Goal: Check status: Check status

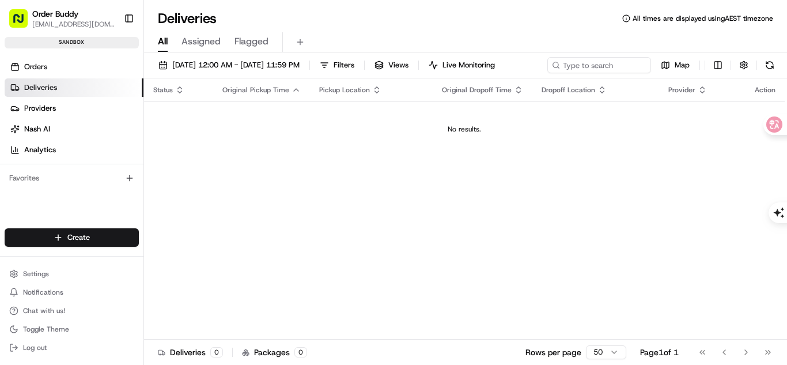
click at [200, 42] on span "Assigned" at bounding box center [200, 42] width 39 height 14
click at [158, 35] on span "All" at bounding box center [163, 42] width 10 height 14
click at [244, 40] on span "Flagged" at bounding box center [251, 42] width 34 height 14
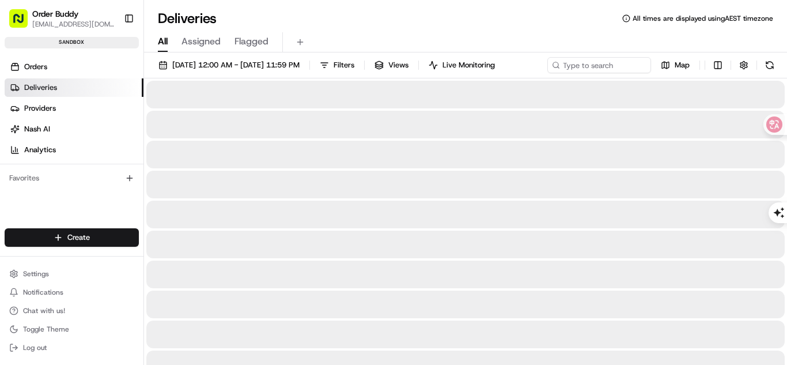
click at [161, 39] on span "All" at bounding box center [163, 42] width 10 height 14
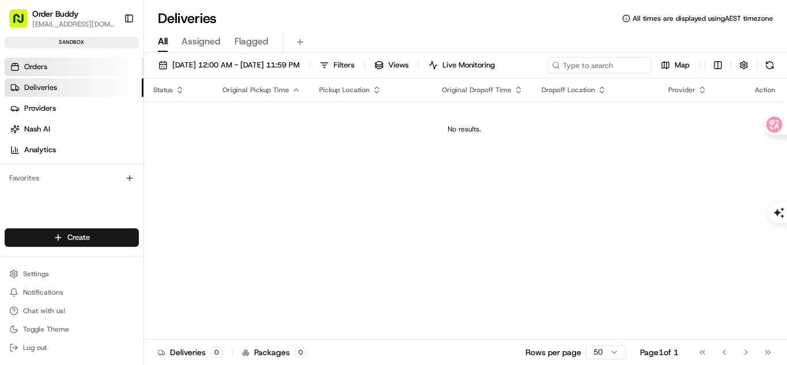
click at [73, 74] on link "Orders" at bounding box center [74, 67] width 139 height 18
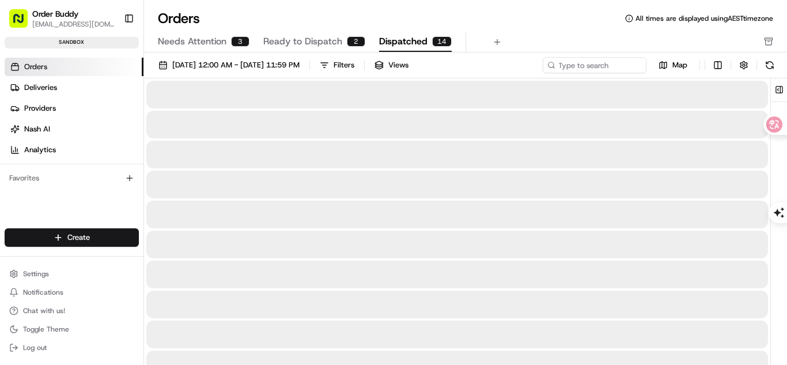
click at [391, 44] on span "Dispatched" at bounding box center [403, 42] width 48 height 14
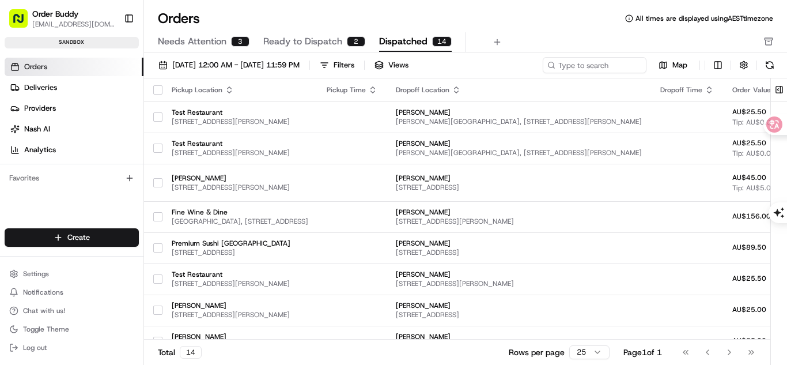
click at [303, 42] on span "Ready to Dispatch" at bounding box center [302, 42] width 79 height 14
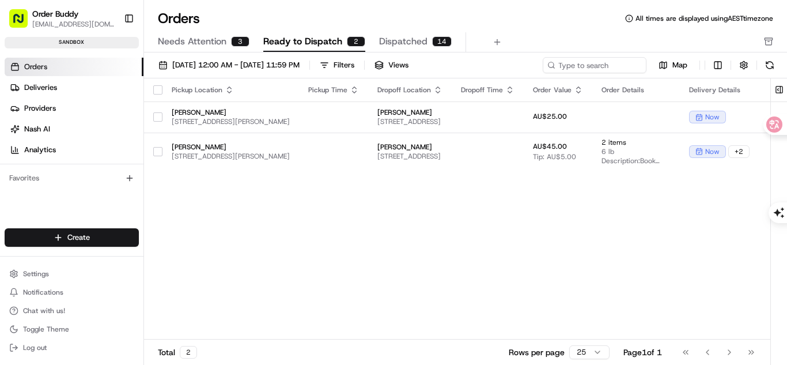
click at [198, 47] on span "Needs Attention" at bounding box center [192, 42] width 69 height 14
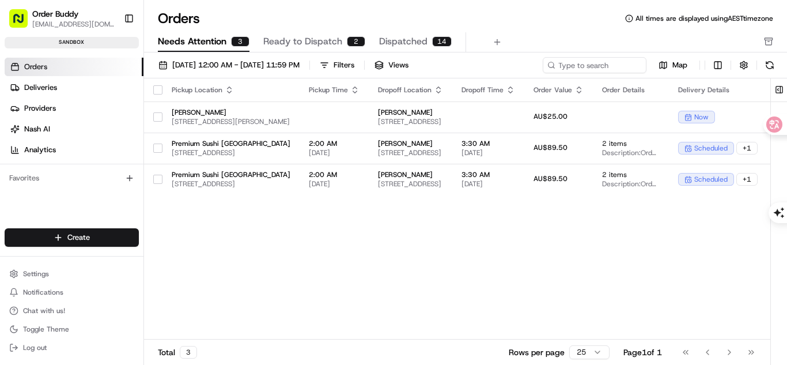
click at [160, 90] on button "button" at bounding box center [157, 89] width 9 height 9
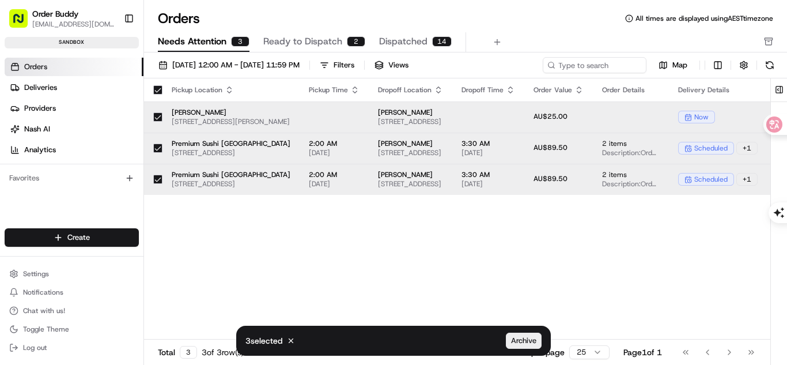
click at [506, 336] on button "Archive" at bounding box center [524, 340] width 36 height 16
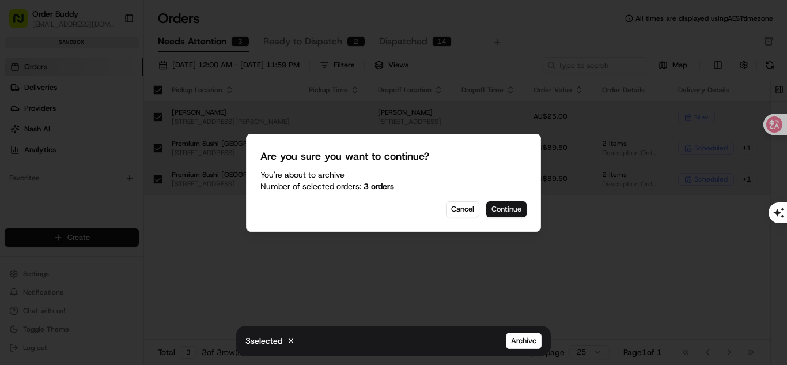
click at [506, 209] on button "Continue" at bounding box center [506, 209] width 40 height 16
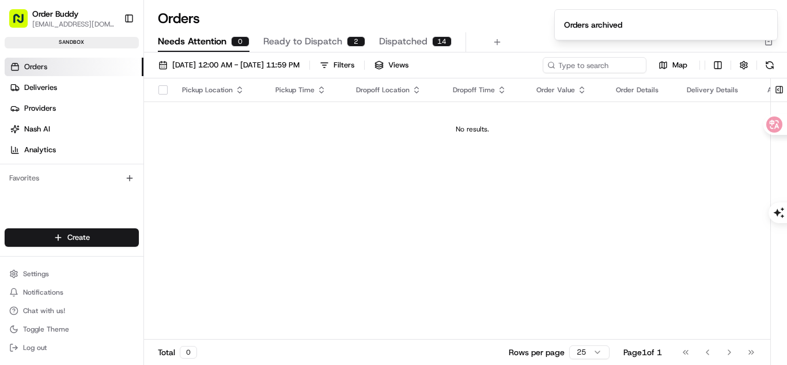
click at [283, 37] on span "Ready to Dispatch" at bounding box center [302, 42] width 79 height 14
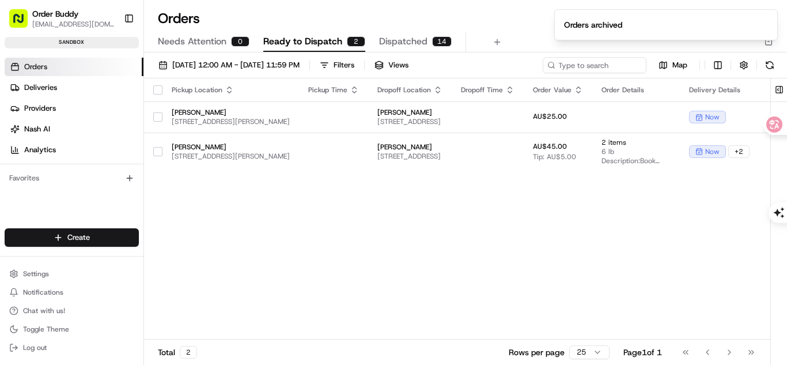
click at [160, 90] on button "button" at bounding box center [157, 89] width 9 height 9
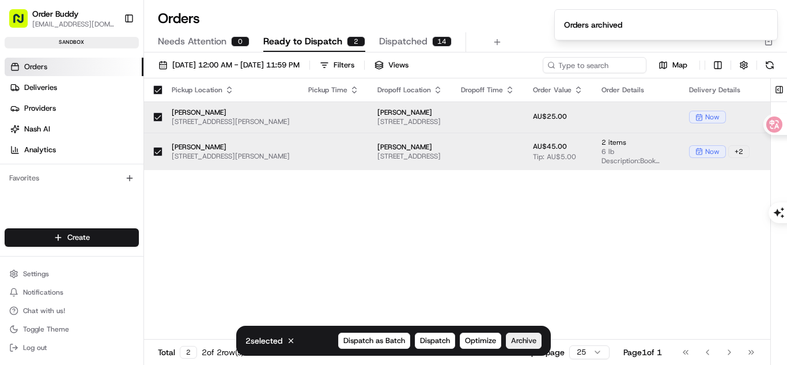
click at [524, 342] on span "Archive" at bounding box center [523, 340] width 25 height 10
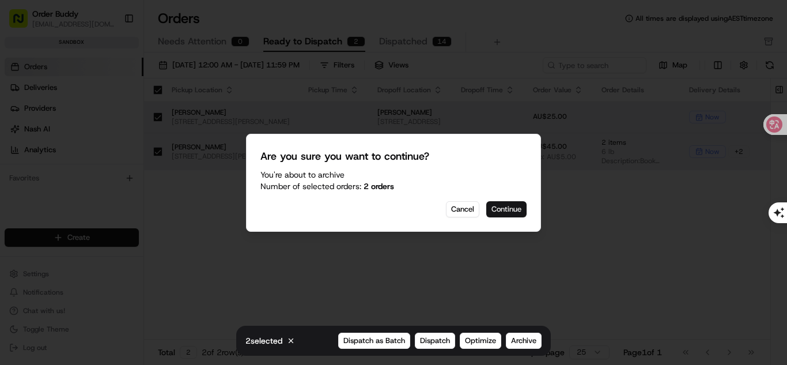
click at [518, 211] on button "Continue" at bounding box center [506, 209] width 40 height 16
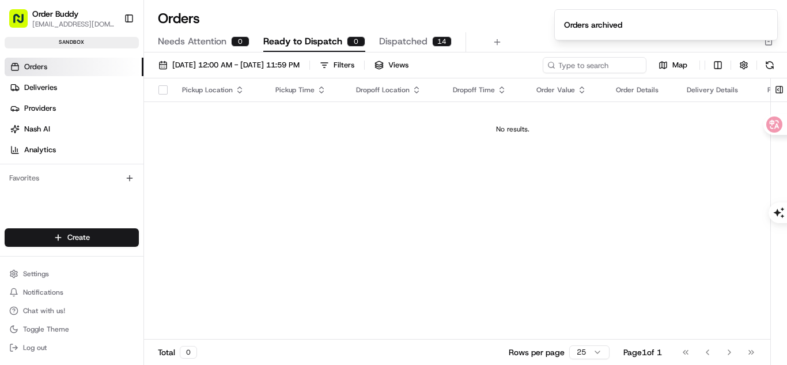
click at [390, 44] on span "Dispatched" at bounding box center [403, 42] width 48 height 14
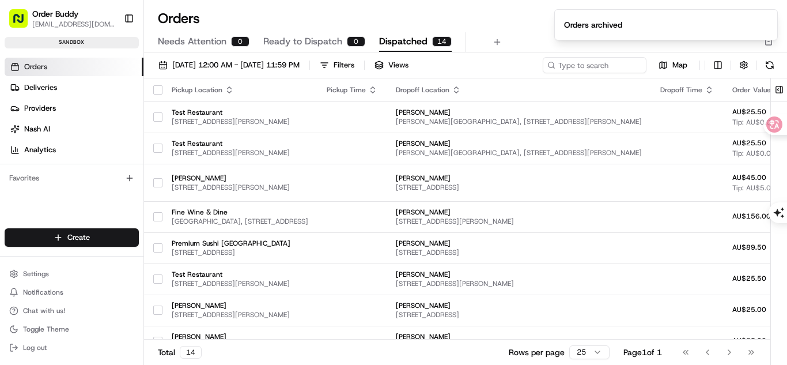
click at [173, 46] on span "Needs Attention" at bounding box center [192, 42] width 69 height 14
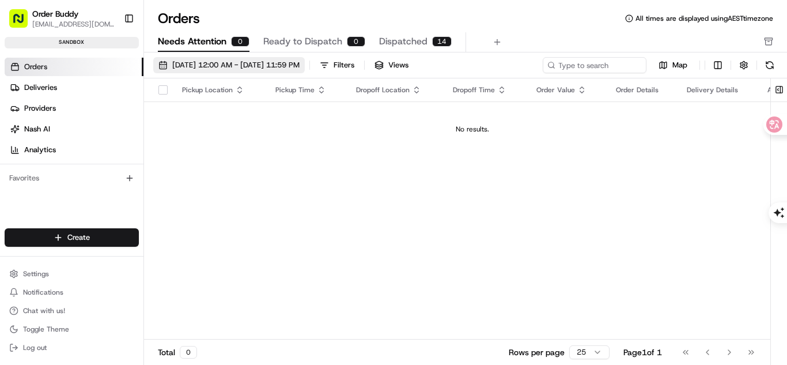
click at [278, 70] on span "08/01/2025 12:00 AM - 08/31/2025 11:59 PM" at bounding box center [235, 65] width 127 height 10
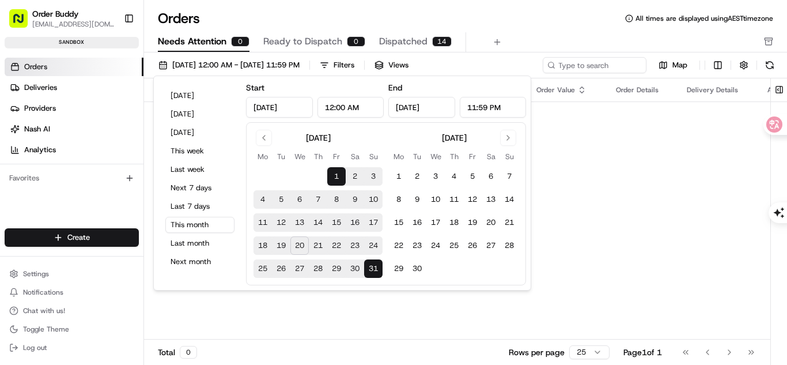
click at [306, 245] on button "20" at bounding box center [299, 245] width 18 height 18
type input "Aug 20, 2025"
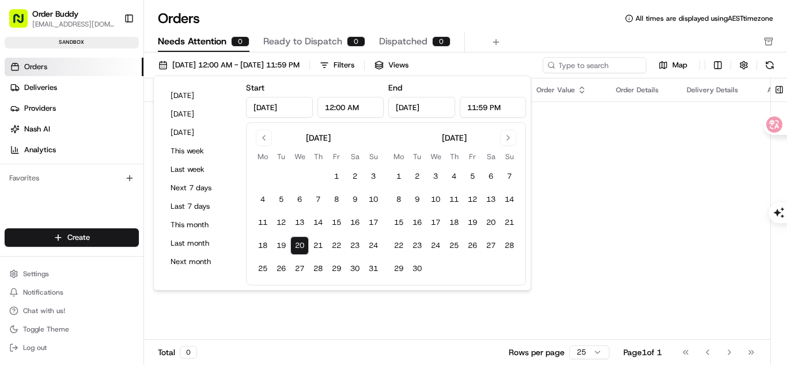
click at [603, 218] on div "Pickup Location Pickup Time Dropoff Location Dropoff Time Order Value Order Det…" at bounding box center [472, 208] width 657 height 261
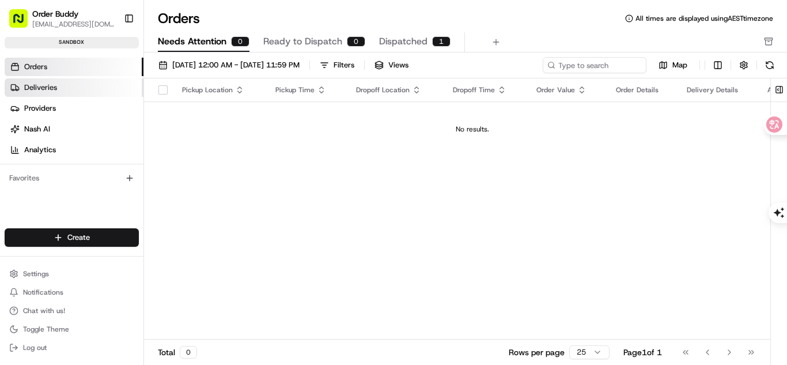
click at [73, 88] on link "Deliveries" at bounding box center [74, 87] width 139 height 18
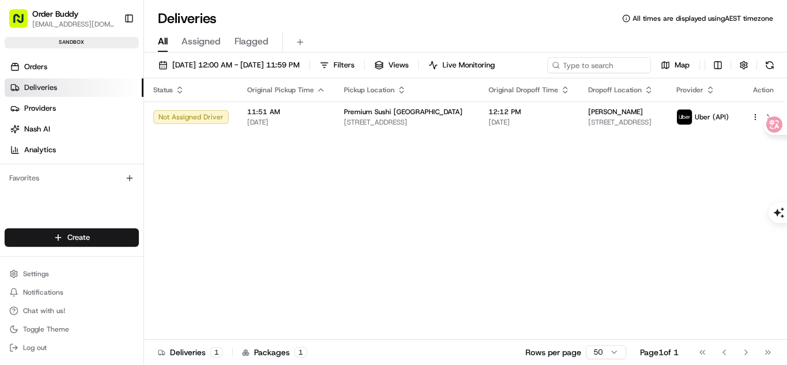
click at [388, 203] on div "Status Original Pickup Time Pickup Location Original Dropoff Time Dropoff Locat…" at bounding box center [464, 208] width 641 height 261
drag, startPoint x: 744, startPoint y: 245, endPoint x: 755, endPoint y: 255, distance: 15.5
click at [744, 245] on div "Status Original Pickup Time Pickup Location Original Dropoff Time Dropoff Locat…" at bounding box center [464, 208] width 641 height 261
click at [749, 303] on div "Status Original Pickup Time Pickup Location Original Dropoff Time Dropoff Locat…" at bounding box center [464, 208] width 641 height 261
drag, startPoint x: 757, startPoint y: 293, endPoint x: 735, endPoint y: 299, distance: 23.3
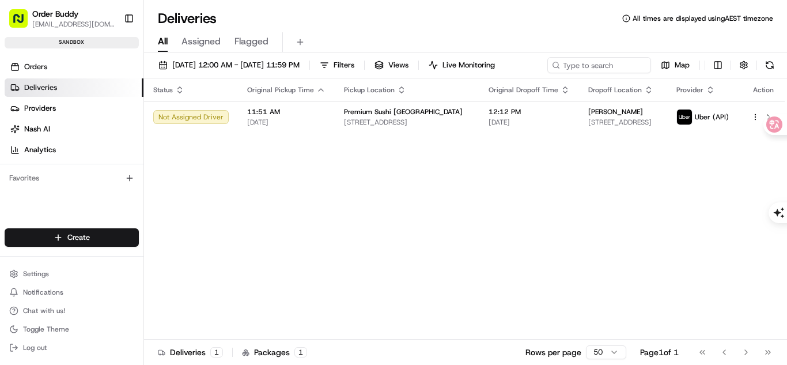
click at [757, 293] on div "Status Original Pickup Time Pickup Location Original Dropoff Time Dropoff Locat…" at bounding box center [464, 208] width 641 height 261
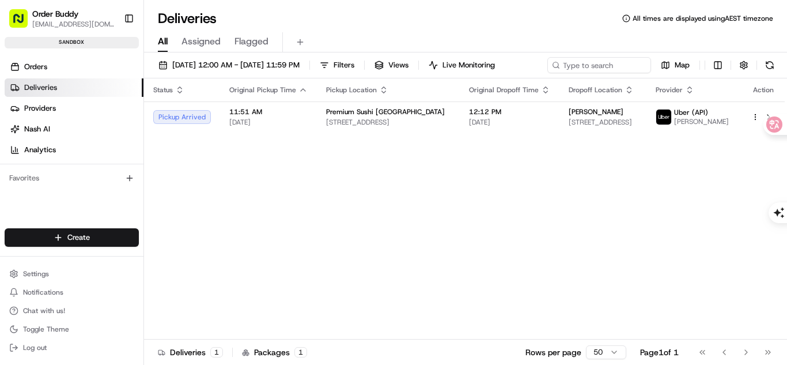
click at [329, 208] on div "Status Original Pickup Time Pickup Location Original Dropoff Time Dropoff Locat…" at bounding box center [464, 208] width 641 height 261
click at [756, 292] on div "Status Original Pickup Time Pickup Location Original Dropoff Time Dropoff Locat…" at bounding box center [464, 208] width 641 height 261
click at [194, 132] on td "Pickup Arrived" at bounding box center [182, 116] width 76 height 31
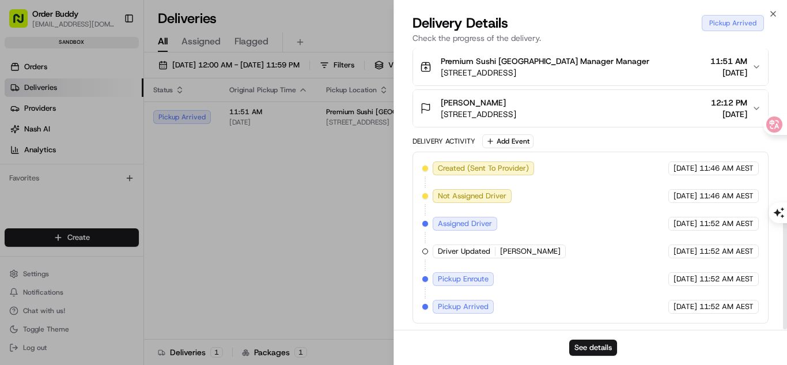
scroll to position [356, 0]
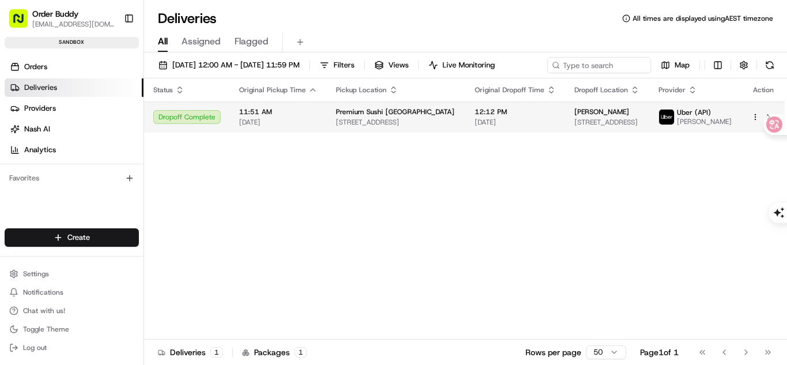
click at [200, 124] on div "Dropoff Complete" at bounding box center [186, 117] width 67 height 14
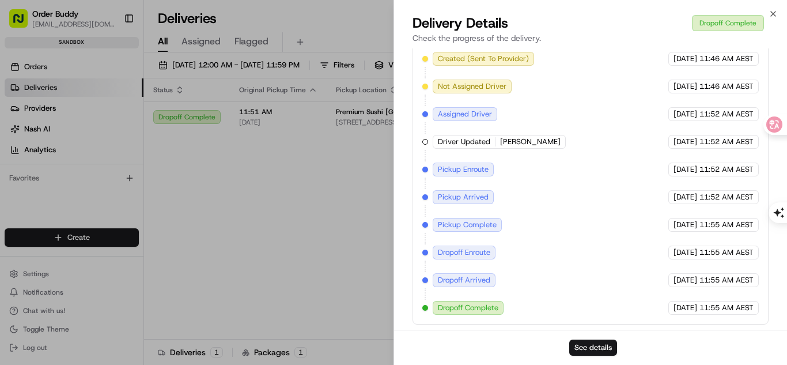
scroll to position [467, 0]
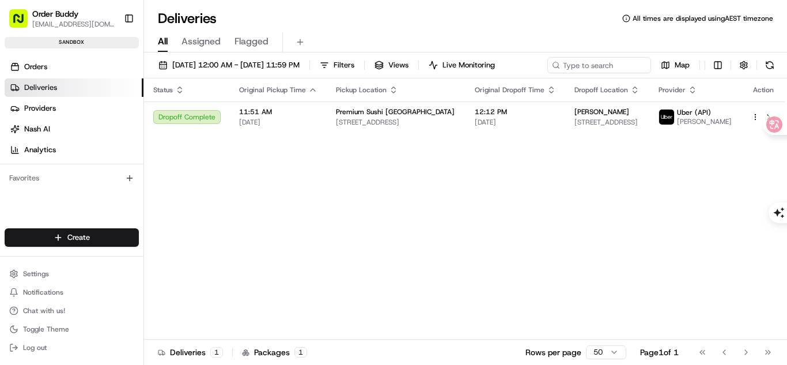
click at [414, 246] on div "Status Original Pickup Time Pickup Location Original Dropoff Time Dropoff Locat…" at bounding box center [464, 208] width 641 height 261
click at [434, 302] on div "Status Original Pickup Time Pickup Location Original Dropoff Time Dropoff Locat…" at bounding box center [464, 208] width 641 height 261
click at [488, 206] on div "Status Original Pickup Time Pickup Location Original Dropoff Time Dropoff Locat…" at bounding box center [464, 208] width 641 height 261
